Goal: Check status: Check status

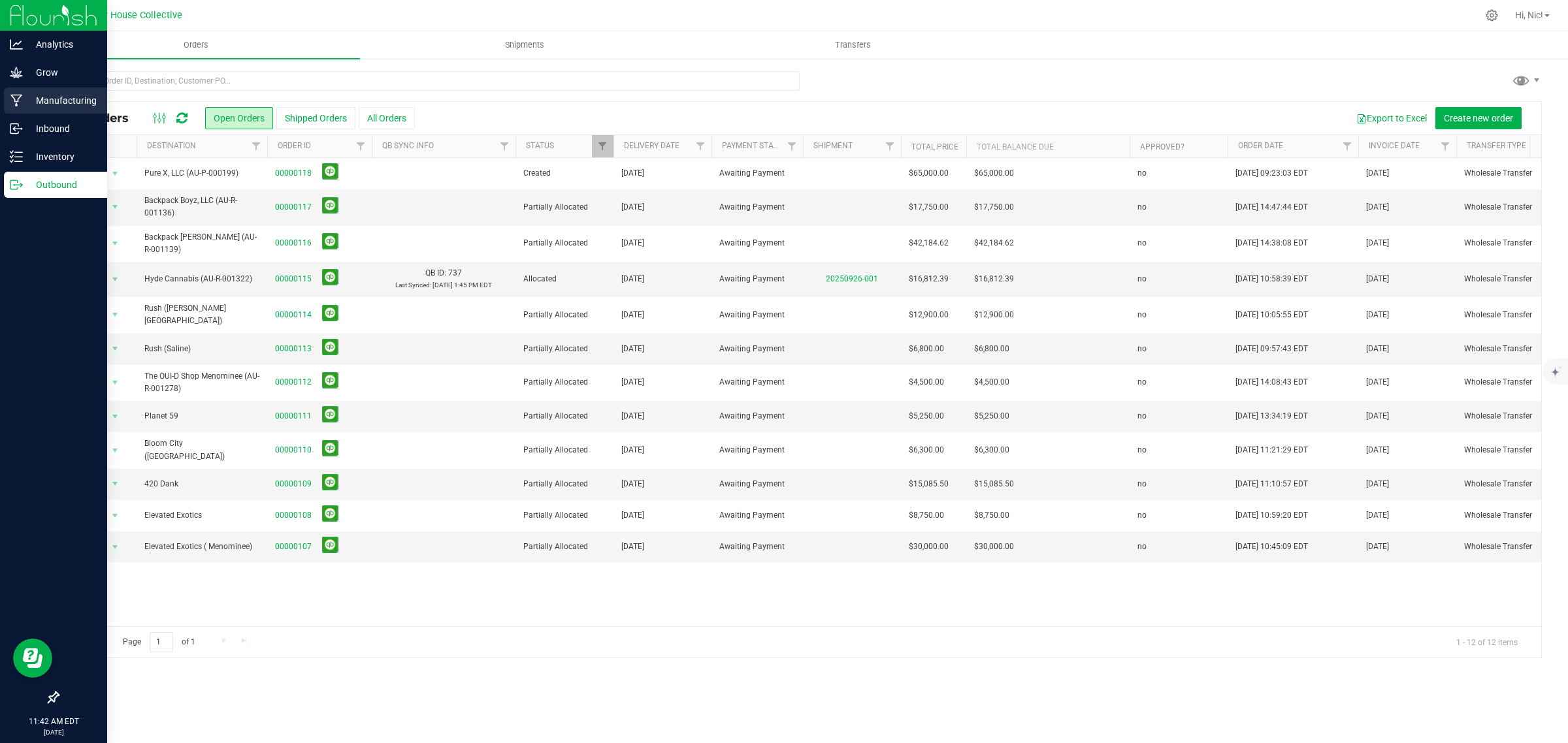
click at [43, 102] on p "Manufacturing" at bounding box center [62, 101] width 78 height 16
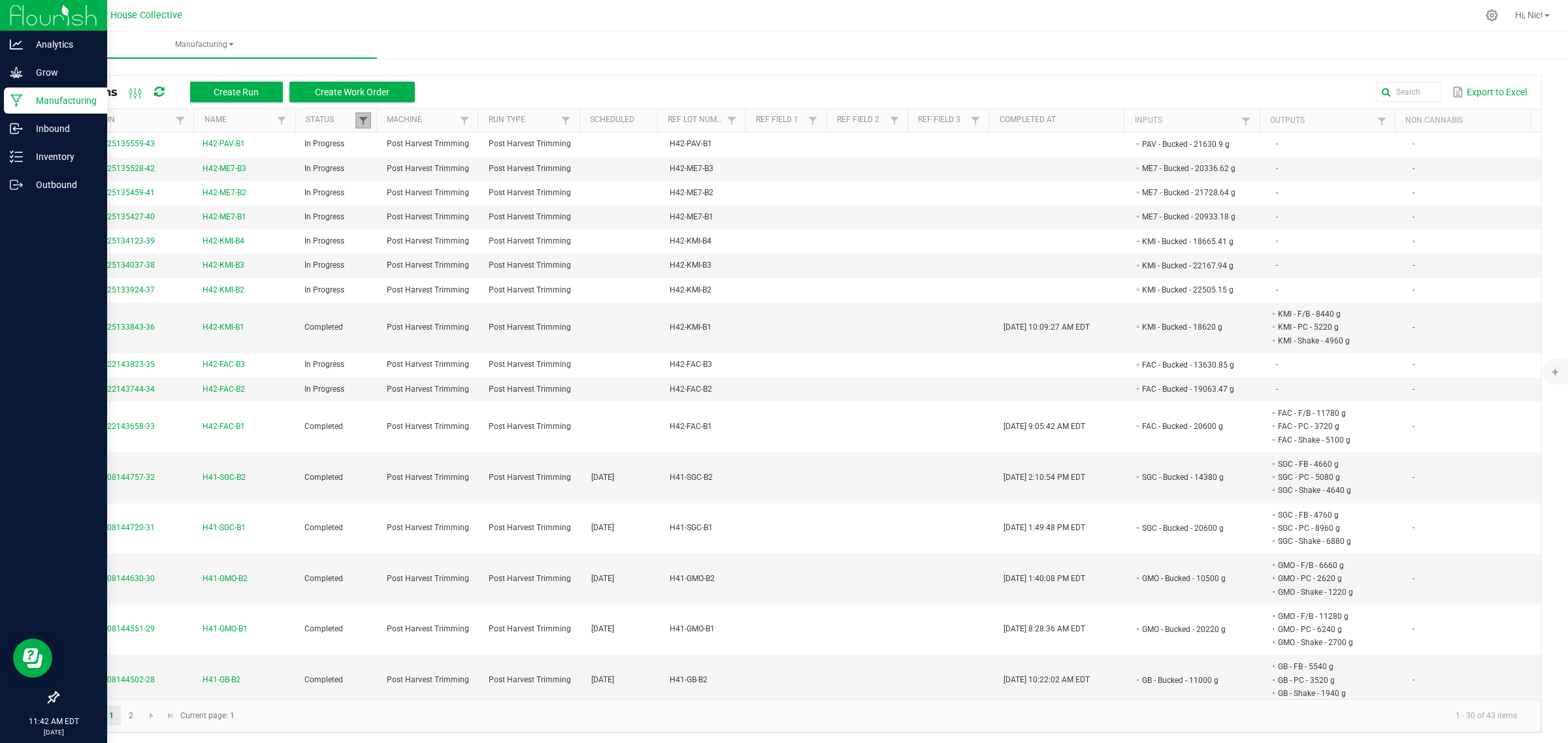
click at [361, 118] on span at bounding box center [364, 121] width 11 height 11
click at [378, 193] on li "Completed" at bounding box center [424, 192] width 127 height 17
checkbox input "false"
click at [449, 241] on button "Filter" at bounding box center [463, 238] width 65 height 29
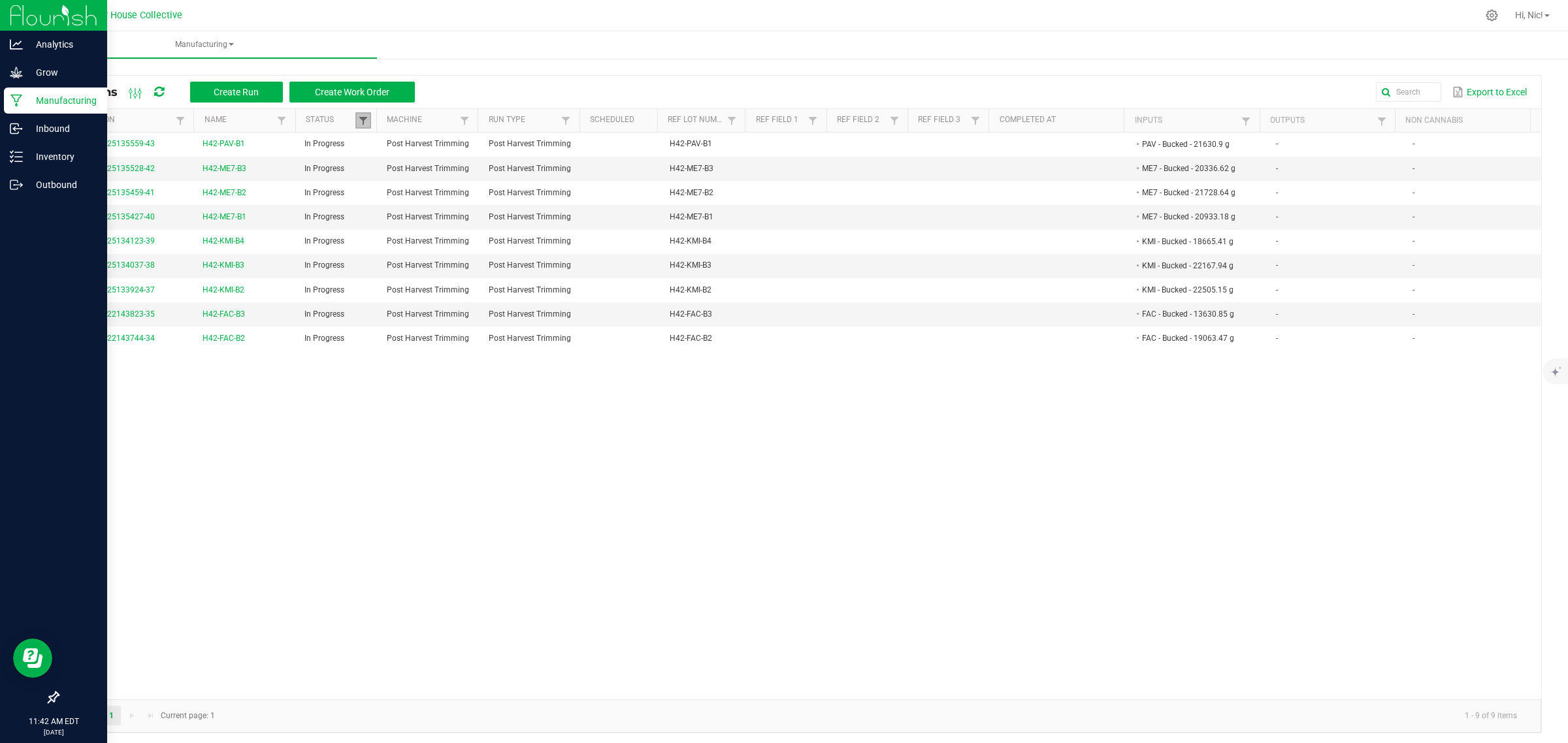
click at [358, 119] on span at bounding box center [364, 121] width 11 height 11
click at [402, 191] on li "Completed" at bounding box center [424, 192] width 127 height 17
checkbox input "true"
click at [461, 233] on button "Filter" at bounding box center [463, 238] width 65 height 29
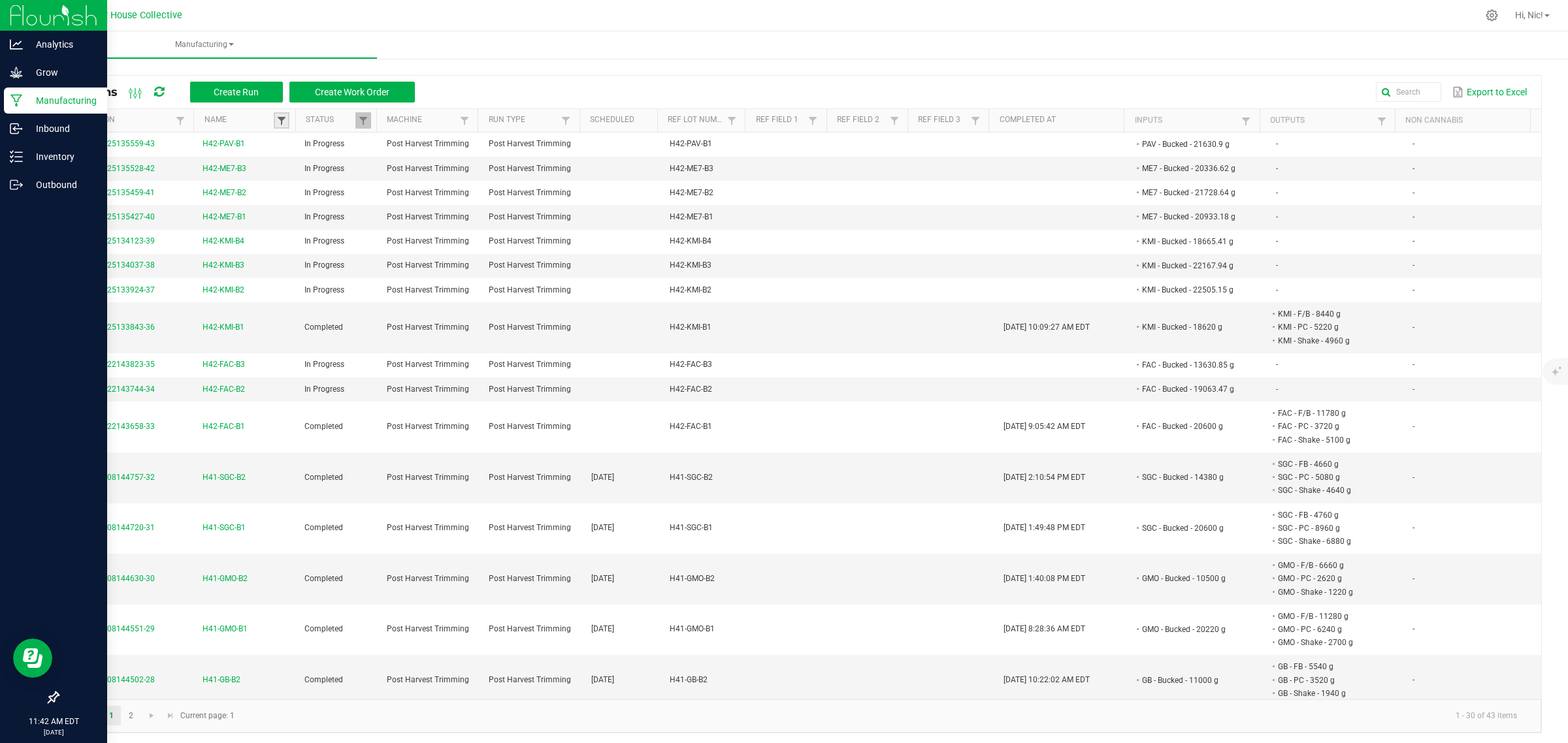
click at [284, 121] on span at bounding box center [282, 121] width 11 height 11
click at [295, 233] on li "H42-FAC-B1" at bounding box center [343, 231] width 127 height 17
checkbox input "true"
click at [295, 180] on li "H42-FAC-B2" at bounding box center [343, 171] width 127 height 17
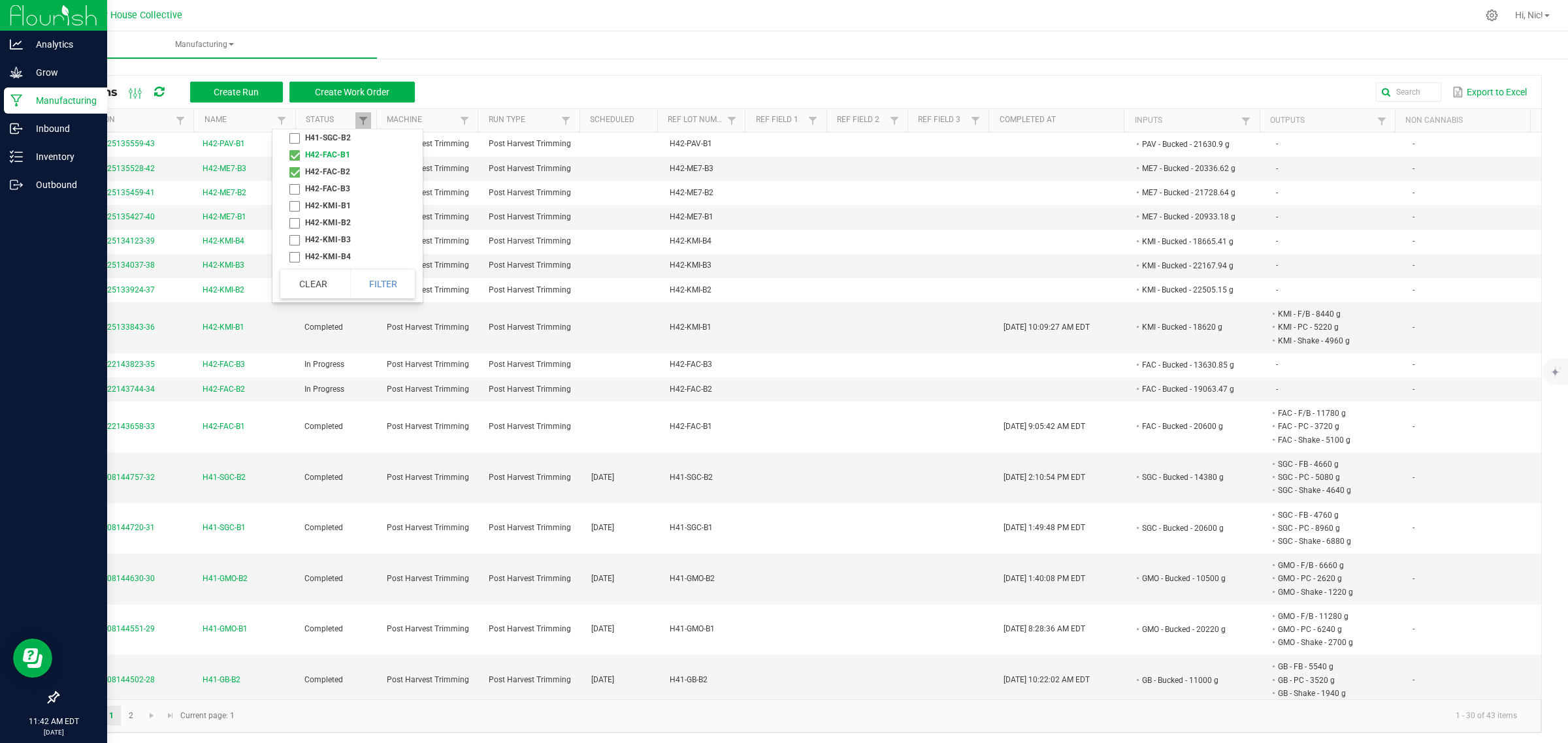
checkbox input "true"
click at [295, 192] on li "H42-FAC-B3" at bounding box center [343, 184] width 127 height 17
checkbox input "true"
click at [294, 208] on li "H42-KMI-B1" at bounding box center [343, 200] width 127 height 17
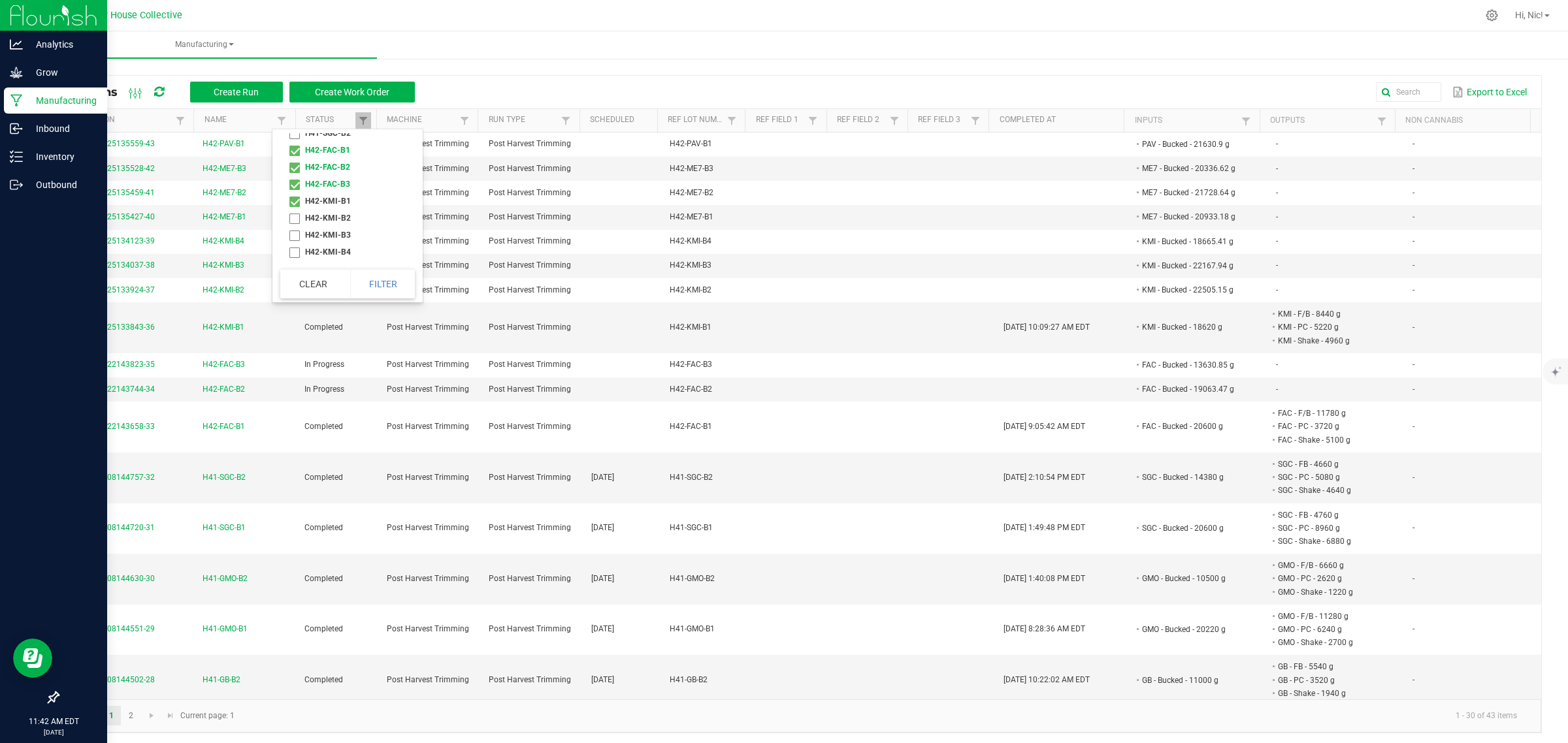
checkbox input "true"
click at [295, 224] on li "H42-KMI-B2" at bounding box center [343, 217] width 127 height 17
checkbox input "true"
click at [295, 239] on li "H42-KMI-B3" at bounding box center [343, 234] width 127 height 17
checkbox input "true"
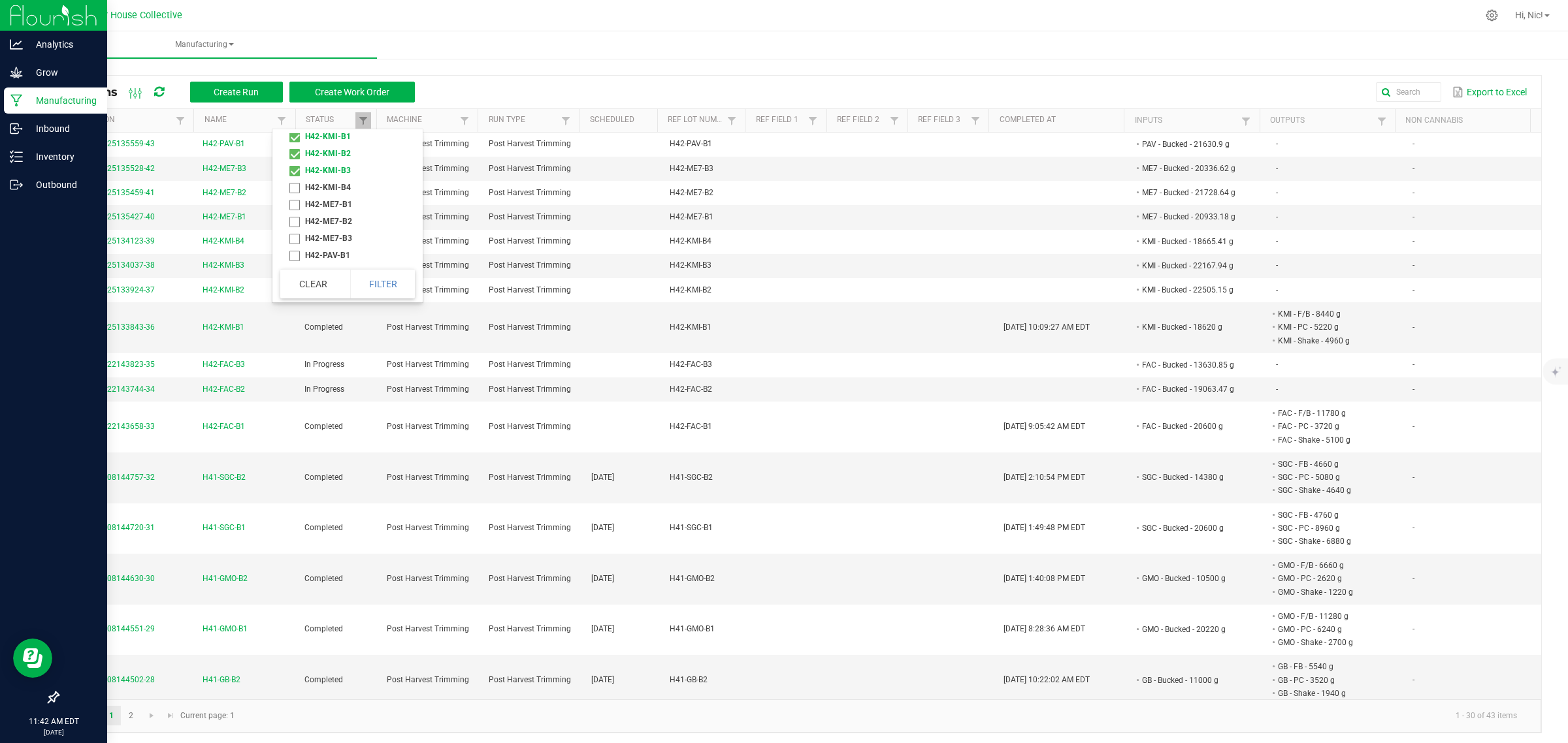
scroll to position [641, 0]
click at [296, 186] on li "H42-KMI-B4" at bounding box center [343, 187] width 127 height 17
checkbox input "true"
click at [292, 200] on li "H42-ME7-B1" at bounding box center [343, 204] width 127 height 17
checkbox input "true"
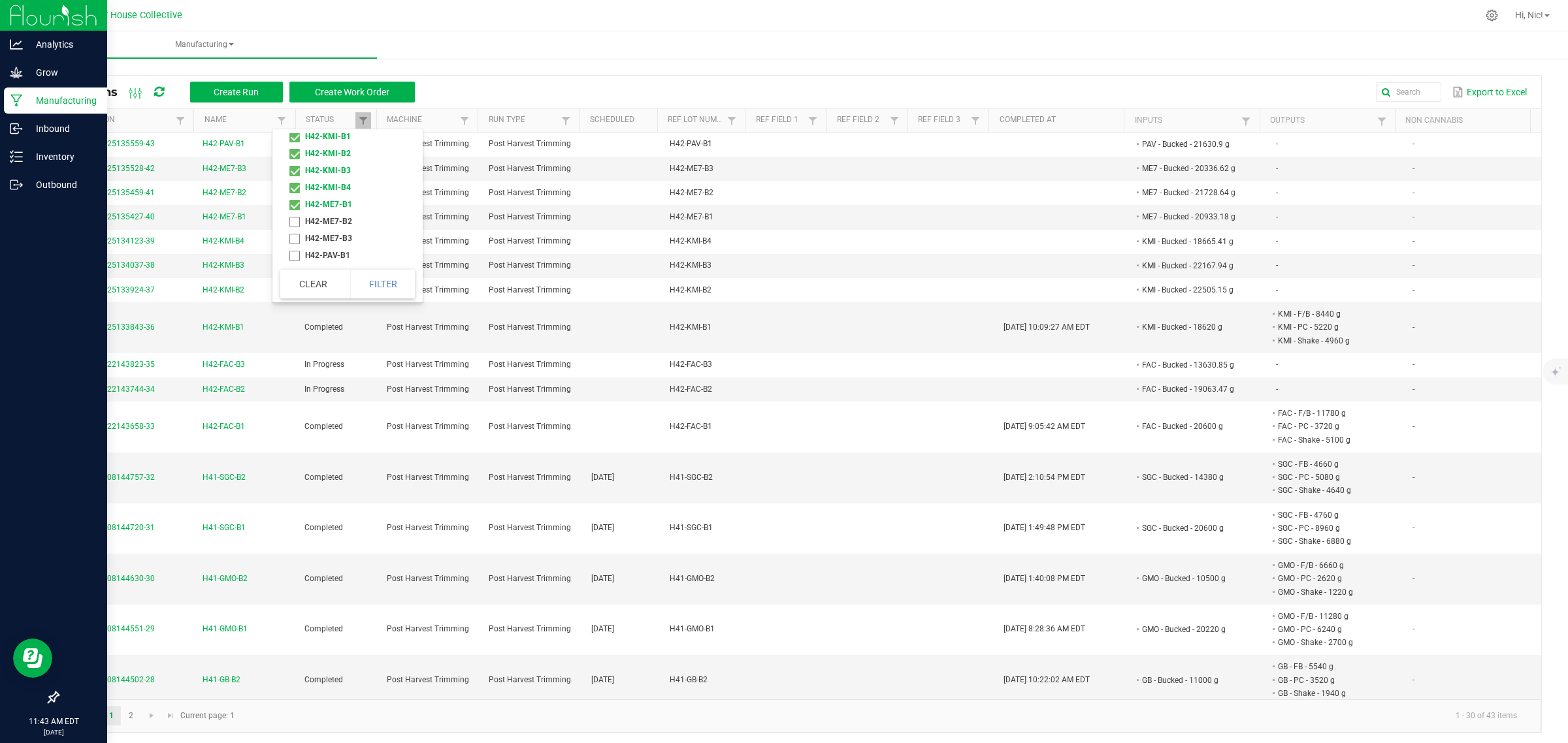
click at [299, 224] on li "H42-ME7-B2" at bounding box center [343, 221] width 127 height 17
checkbox input "true"
click at [298, 236] on li "H42-ME7-B3" at bounding box center [343, 238] width 127 height 17
checkbox input "true"
click at [295, 250] on li "H42-PAV-B1" at bounding box center [343, 255] width 127 height 17
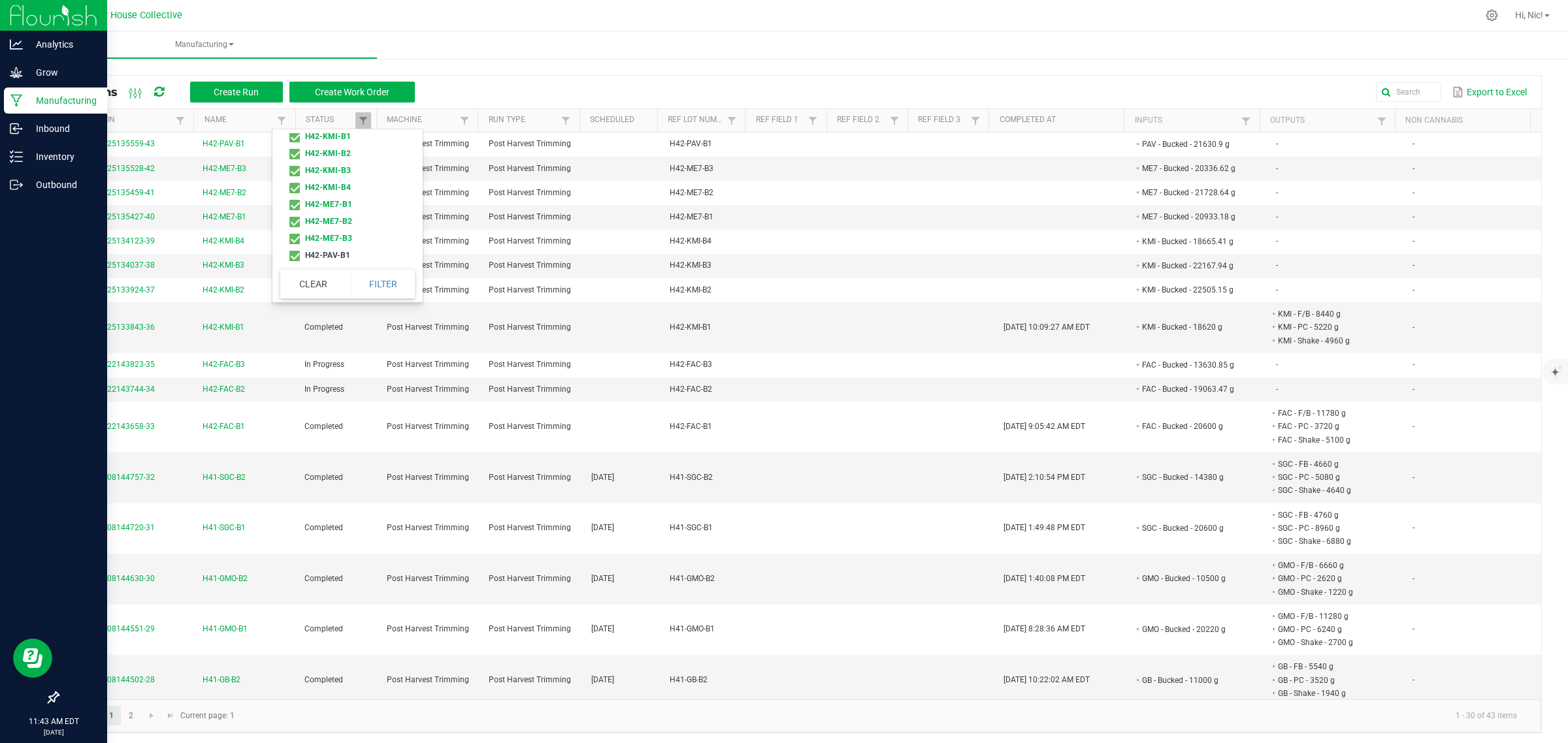
checkbox input "true"
click at [396, 284] on button "Filter" at bounding box center [382, 284] width 65 height 29
